Goal: Unclear

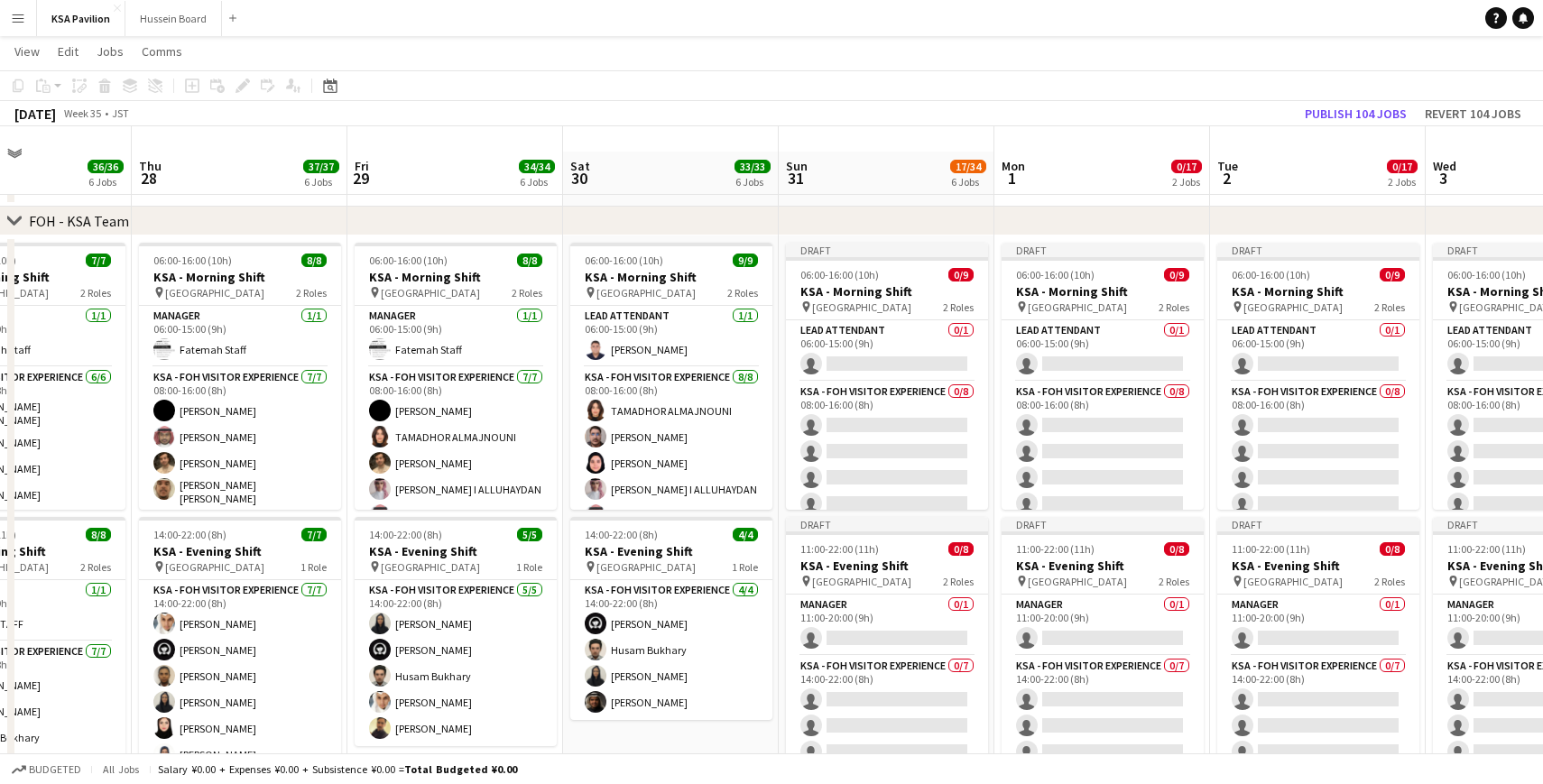
scroll to position [34, 0]
